Goal: Information Seeking & Learning: Learn about a topic

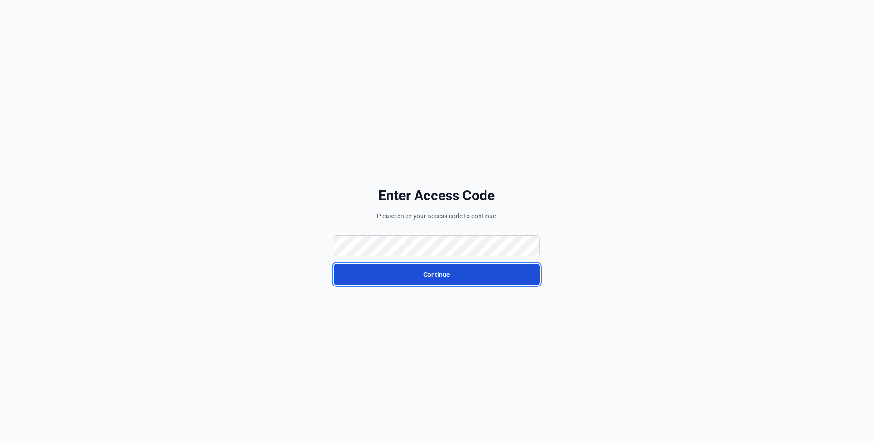
click at [400, 279] on button "Continue" at bounding box center [437, 274] width 206 height 21
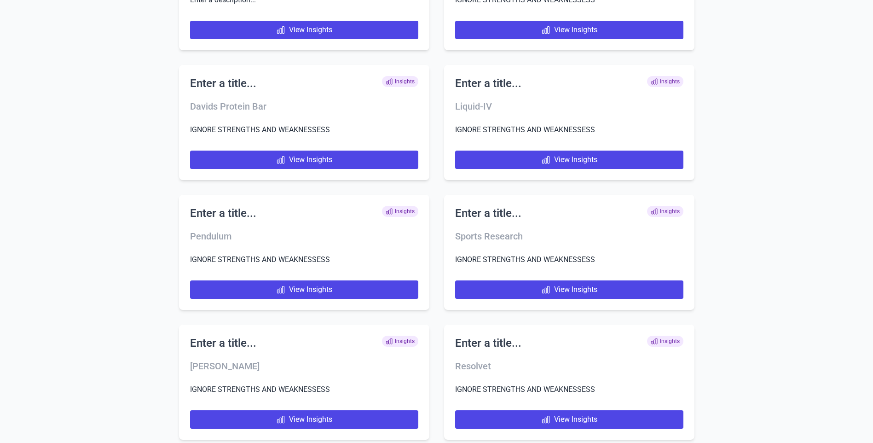
scroll to position [4722, 0]
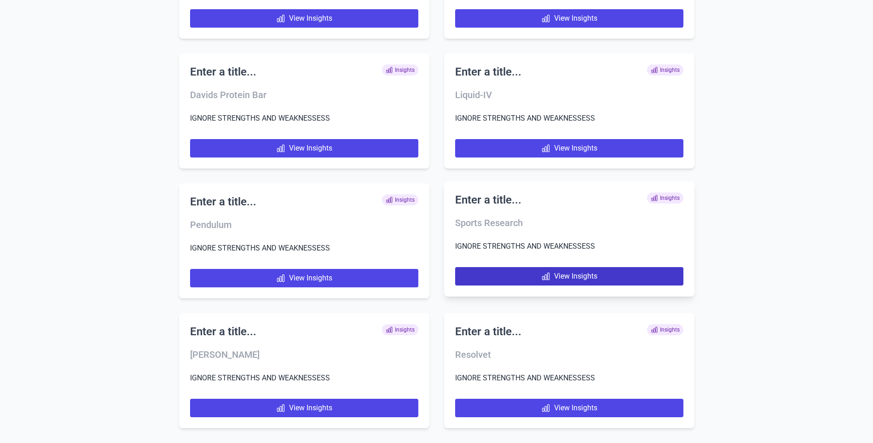
click at [500, 270] on link "View Insights" at bounding box center [569, 276] width 228 height 18
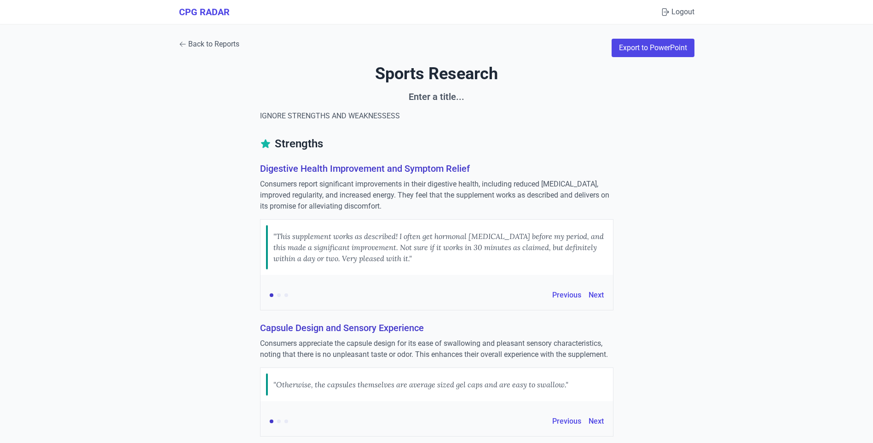
click at [202, 40] on link "Back to Reports" at bounding box center [209, 44] width 60 height 11
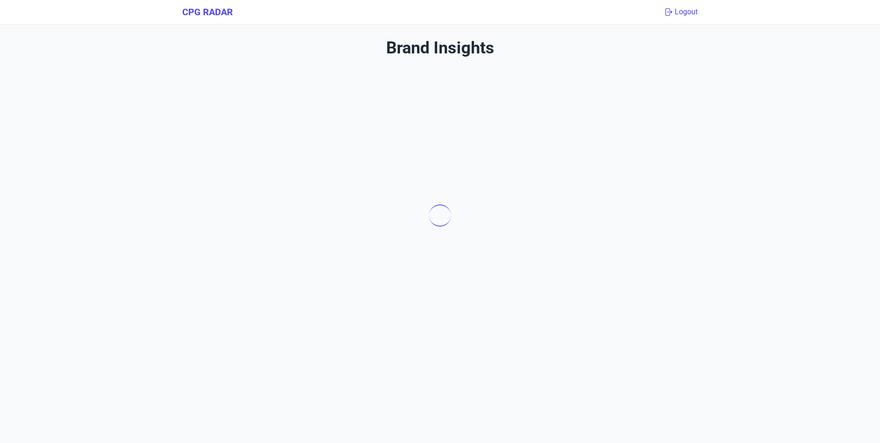
click at [676, 17] on button "Logout" at bounding box center [681, 11] width 34 height 11
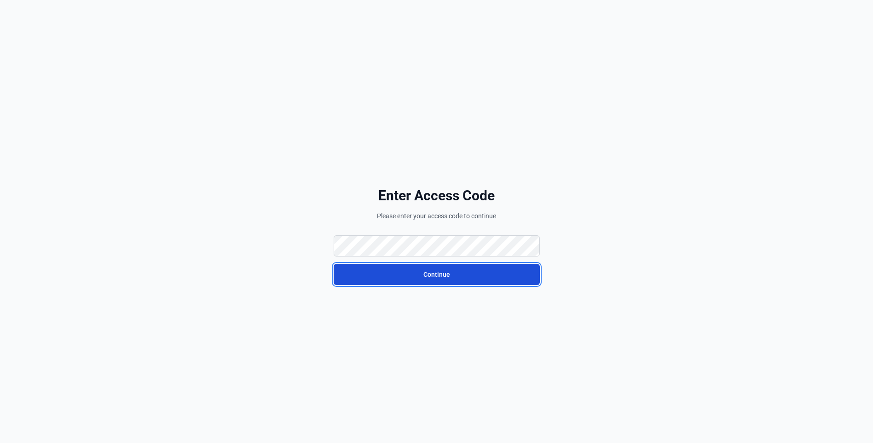
click at [376, 276] on button "Continue" at bounding box center [437, 274] width 206 height 21
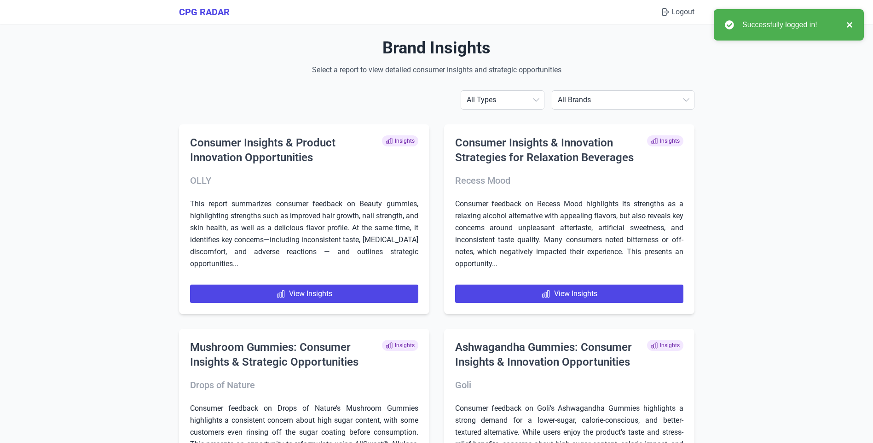
click at [852, 21] on button "×" at bounding box center [847, 24] width 11 height 11
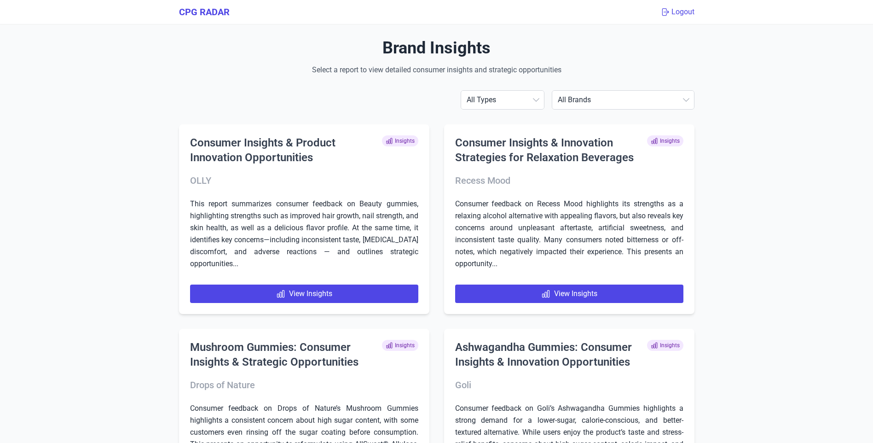
click at [672, 11] on button "Logout" at bounding box center [678, 11] width 34 height 11
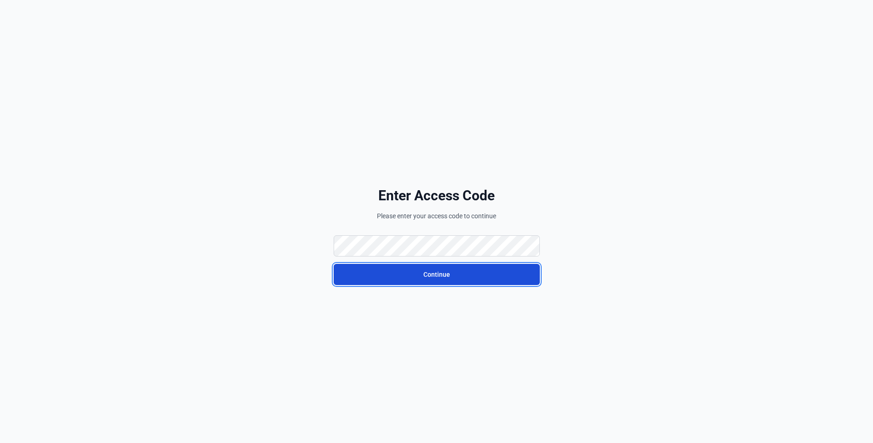
click at [394, 277] on button "Continue" at bounding box center [437, 274] width 206 height 21
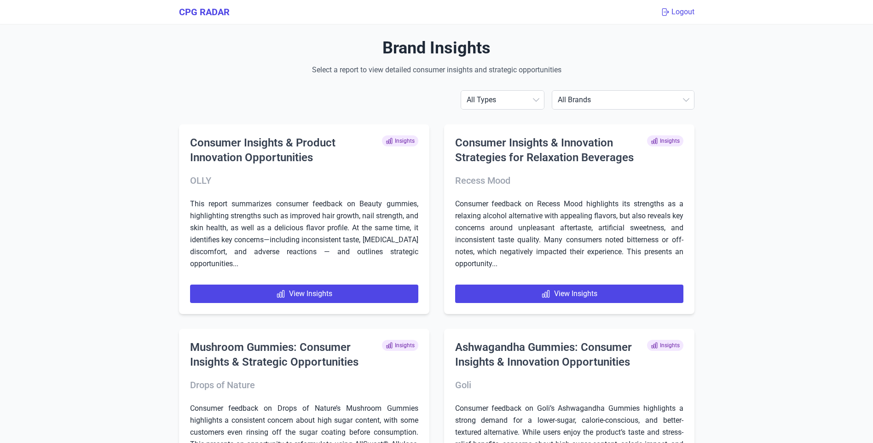
click at [689, 12] on button "Logout" at bounding box center [678, 11] width 34 height 11
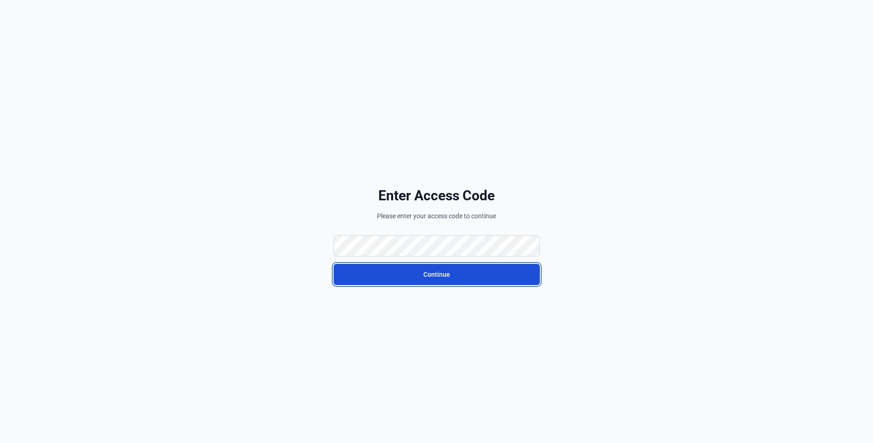
click at [383, 265] on button "Continue" at bounding box center [437, 274] width 206 height 21
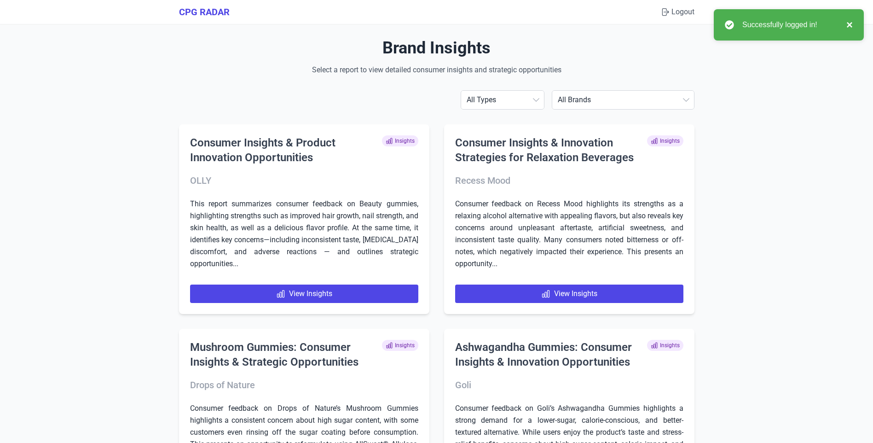
drag, startPoint x: 850, startPoint y: 29, endPoint x: 834, endPoint y: 21, distance: 18.1
click at [850, 29] on button "×" at bounding box center [847, 24] width 11 height 11
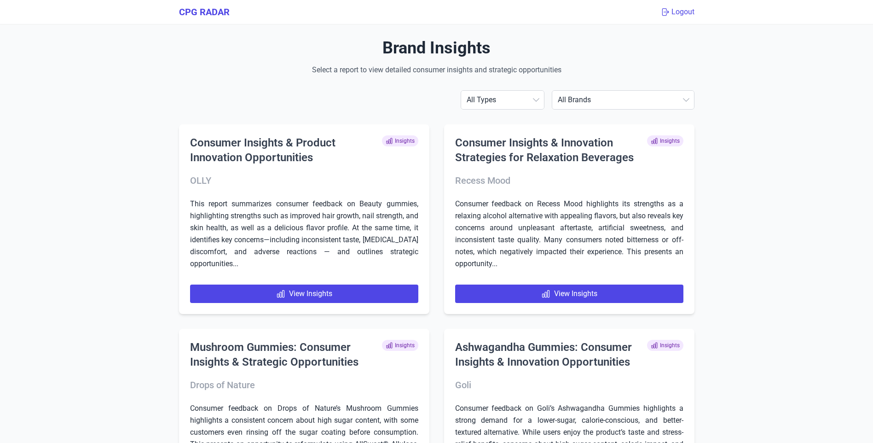
click at [685, 15] on button "Logout" at bounding box center [678, 11] width 34 height 11
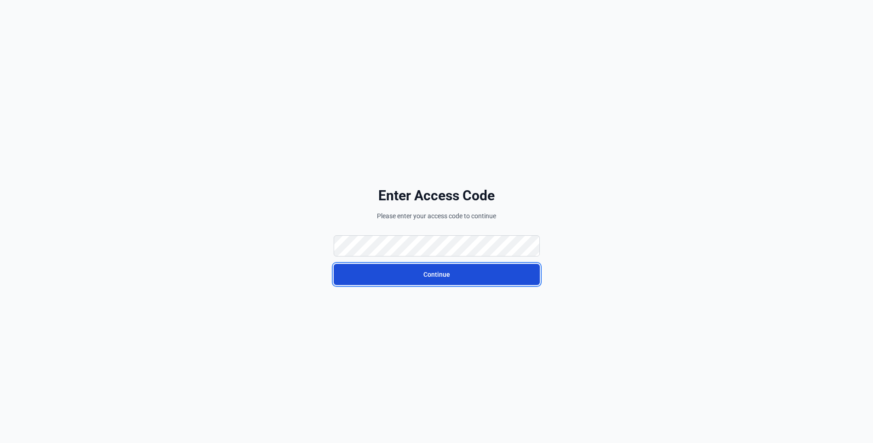
click at [344, 274] on button "Continue" at bounding box center [437, 274] width 206 height 21
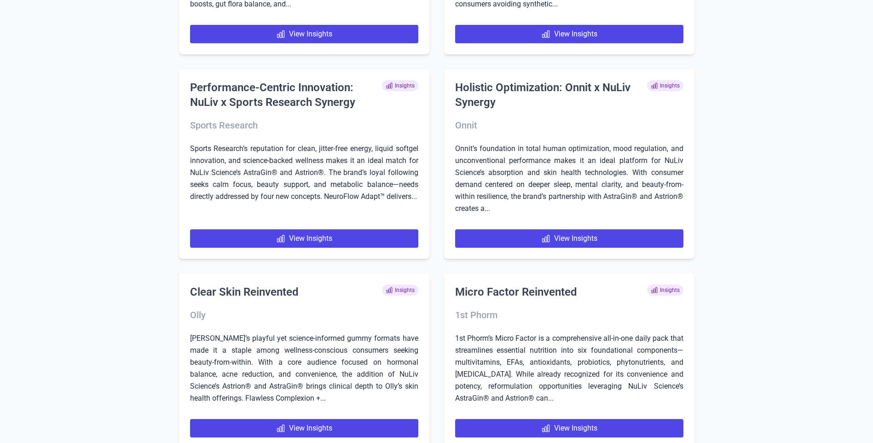
scroll to position [1112, 0]
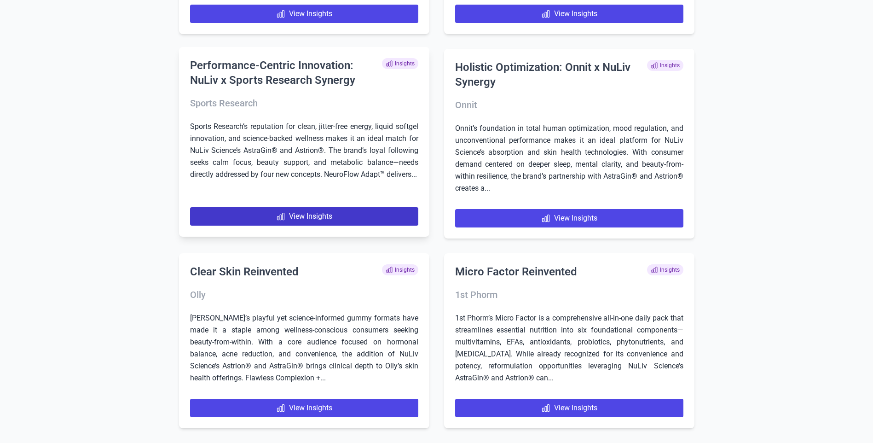
click at [291, 214] on link "View Insights" at bounding box center [304, 216] width 228 height 18
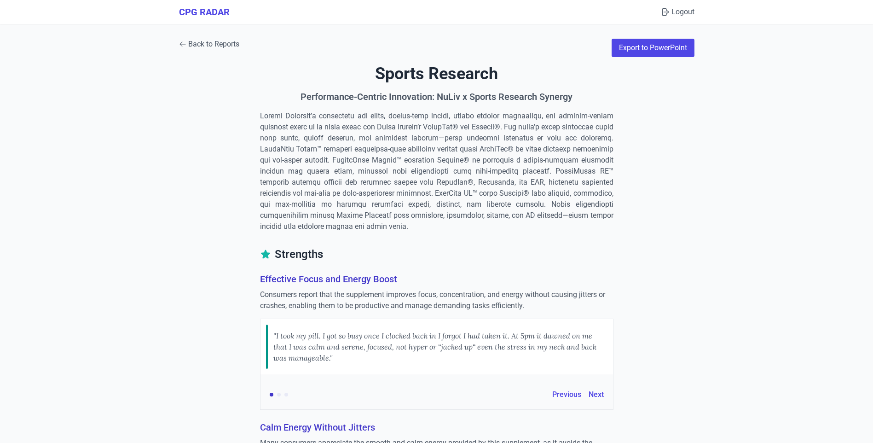
click at [196, 46] on link "Back to Reports" at bounding box center [209, 44] width 60 height 11
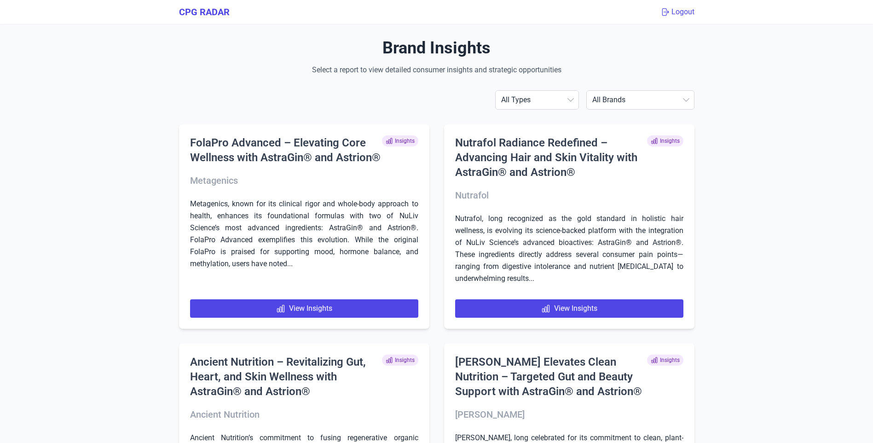
click at [673, 12] on button "Logout" at bounding box center [678, 11] width 34 height 11
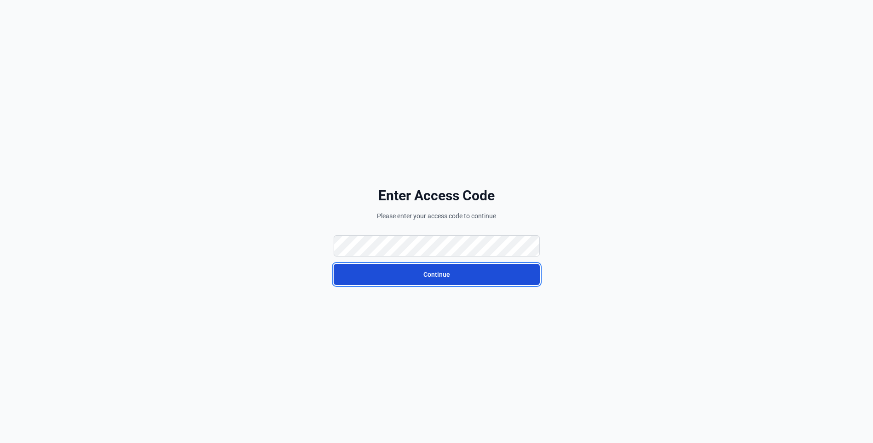
click at [435, 278] on button "Continue" at bounding box center [437, 274] width 206 height 21
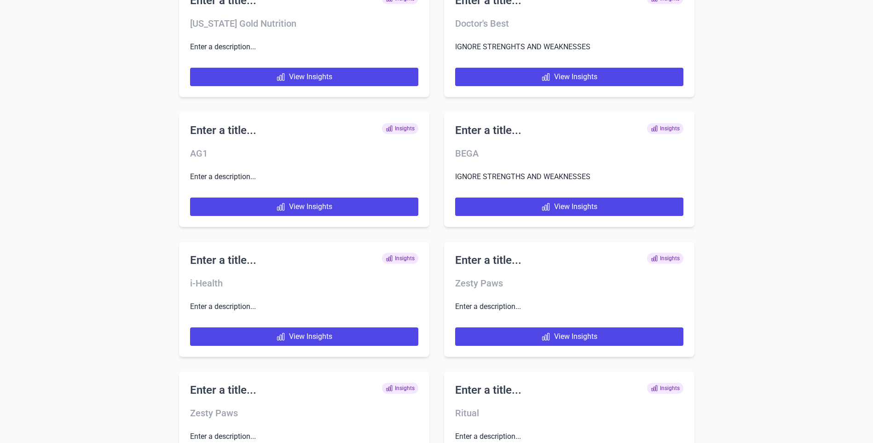
scroll to position [4722, 0]
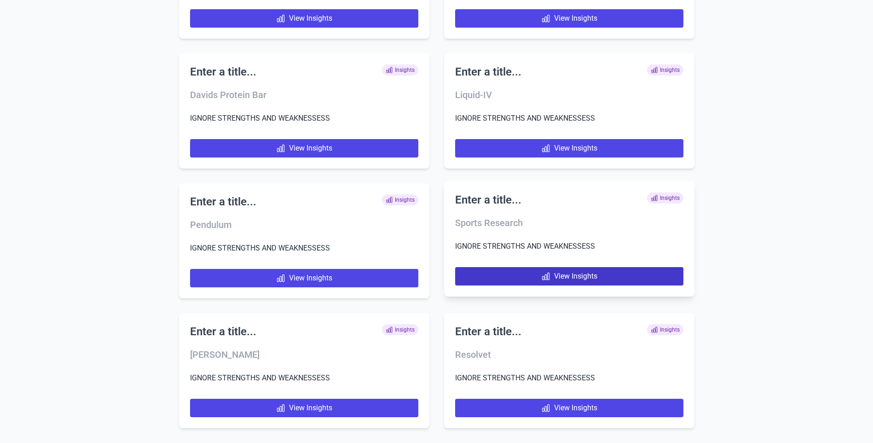
click at [515, 280] on link "View Insights" at bounding box center [569, 276] width 228 height 18
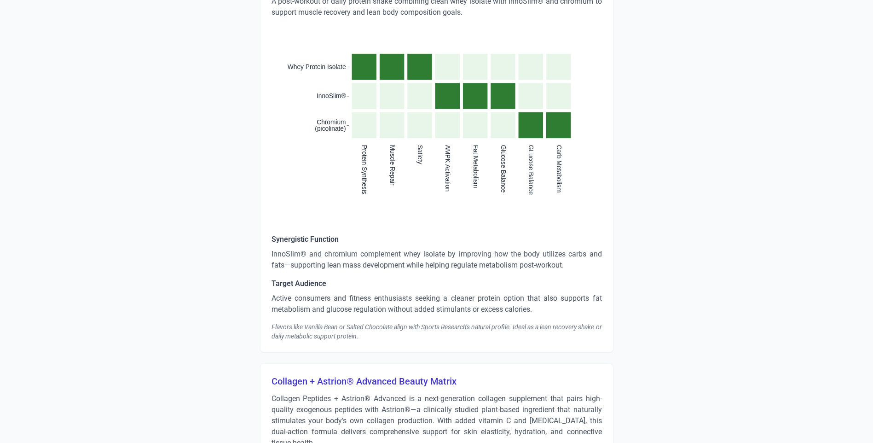
scroll to position [1611, 0]
